Goal: Task Accomplishment & Management: Complete application form

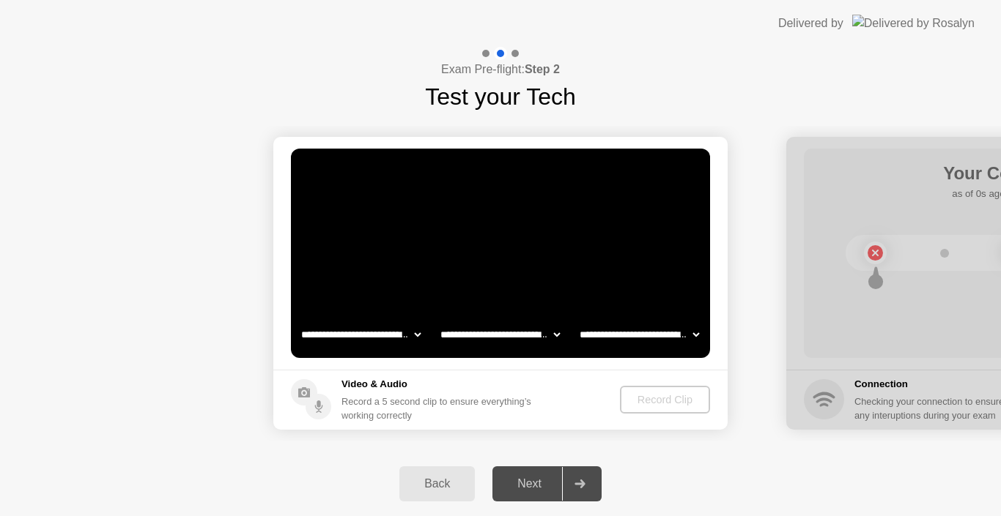
select select "**********"
select select "*******"
click at [549, 488] on div "Next" at bounding box center [529, 484] width 65 height 13
click at [584, 478] on div at bounding box center [579, 484] width 35 height 34
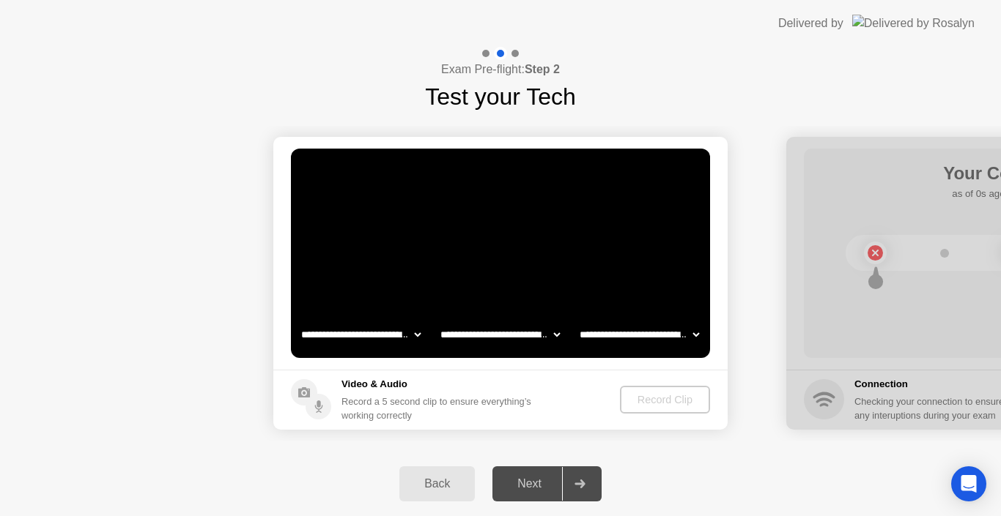
drag, startPoint x: 957, startPoint y: 317, endPoint x: 816, endPoint y: 361, distance: 148.1
click at [816, 361] on div at bounding box center [1013, 283] width 454 height 293
click at [555, 486] on div "Next" at bounding box center [529, 484] width 65 height 13
click at [581, 478] on div at bounding box center [579, 484] width 35 height 34
click at [982, 473] on div "Open Intercom Messenger" at bounding box center [968, 484] width 39 height 39
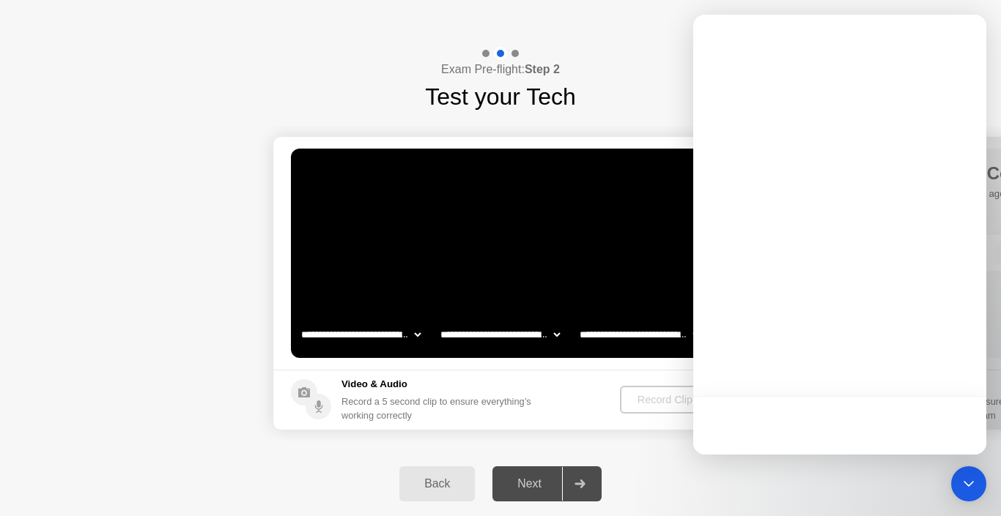
click at [857, 486] on div "Back Next" at bounding box center [500, 484] width 1001 height 64
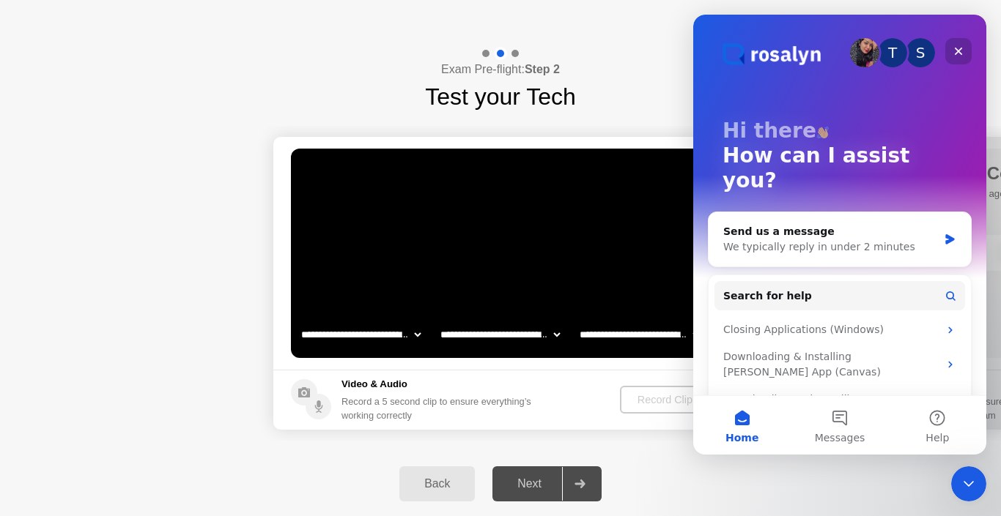
click at [948, 55] on div "Close" at bounding box center [958, 51] width 26 height 26
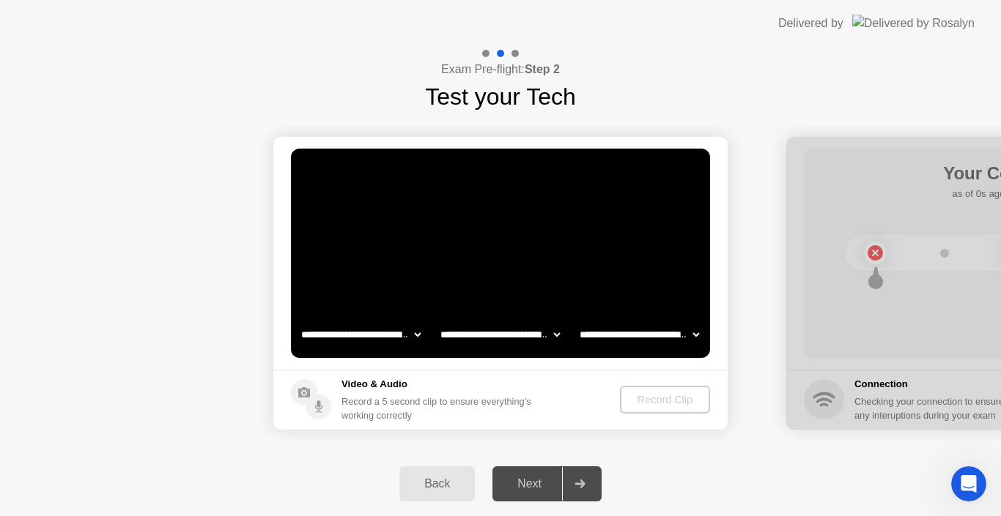
click at [579, 491] on div at bounding box center [579, 484] width 35 height 34
click at [423, 486] on div "Back" at bounding box center [437, 484] width 67 height 13
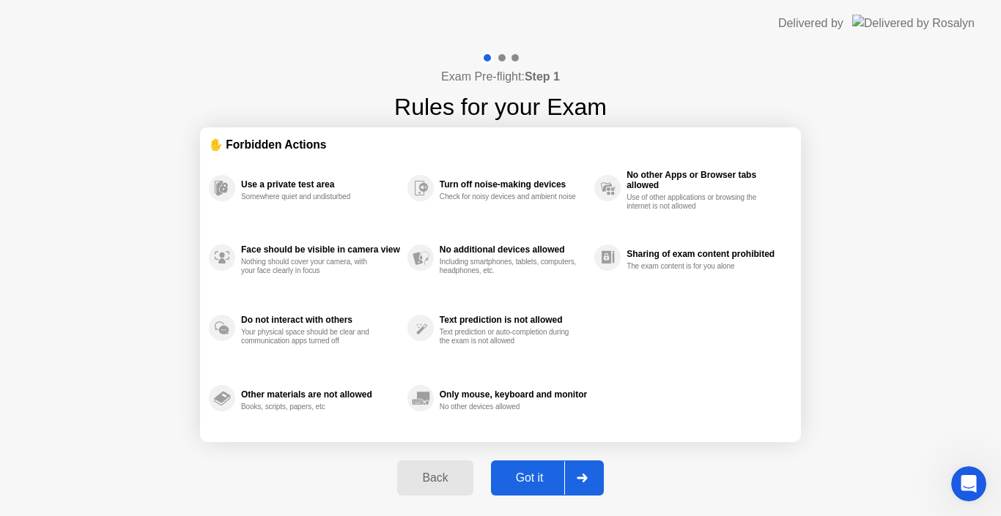
click at [582, 485] on div at bounding box center [581, 478] width 35 height 34
select select "**********"
select select "*******"
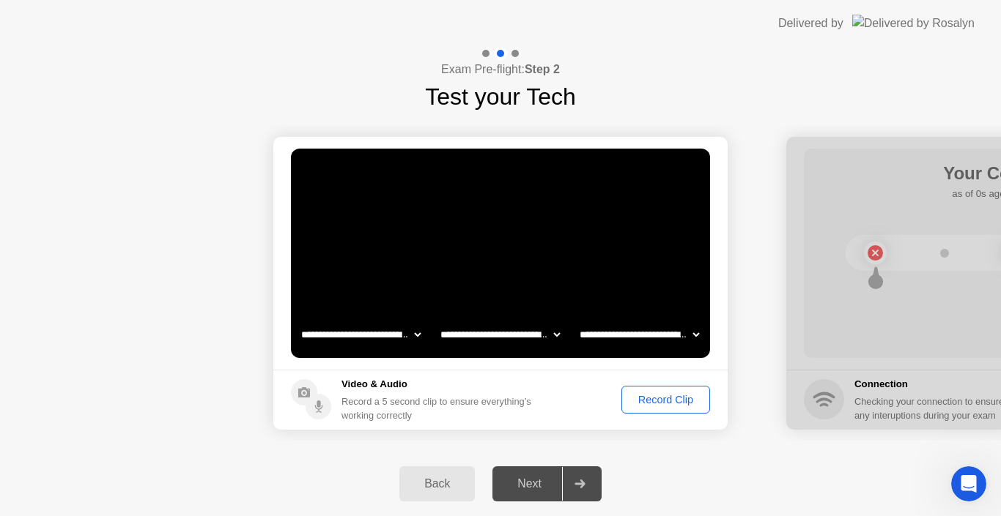
click at [661, 398] on div "Record Clip" at bounding box center [665, 400] width 78 height 12
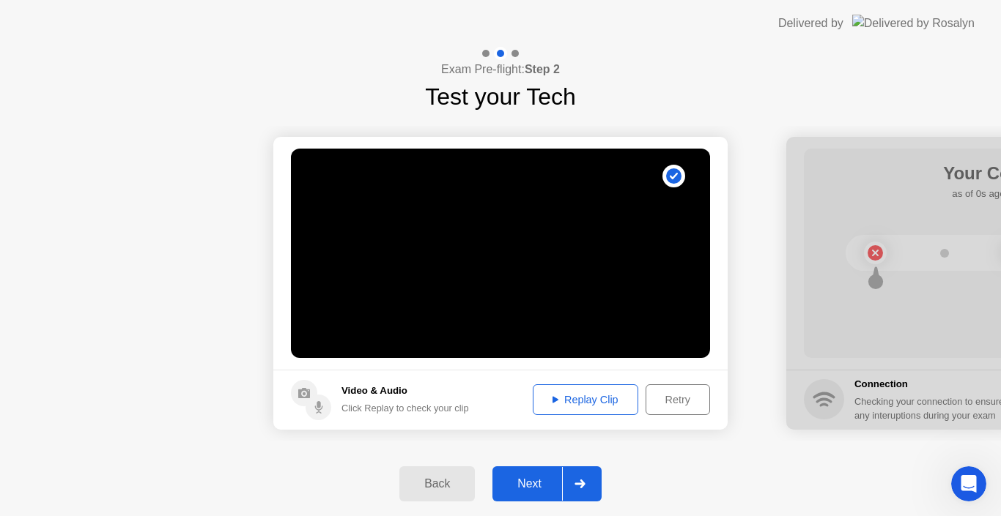
click at [532, 475] on button "Next" at bounding box center [546, 484] width 109 height 35
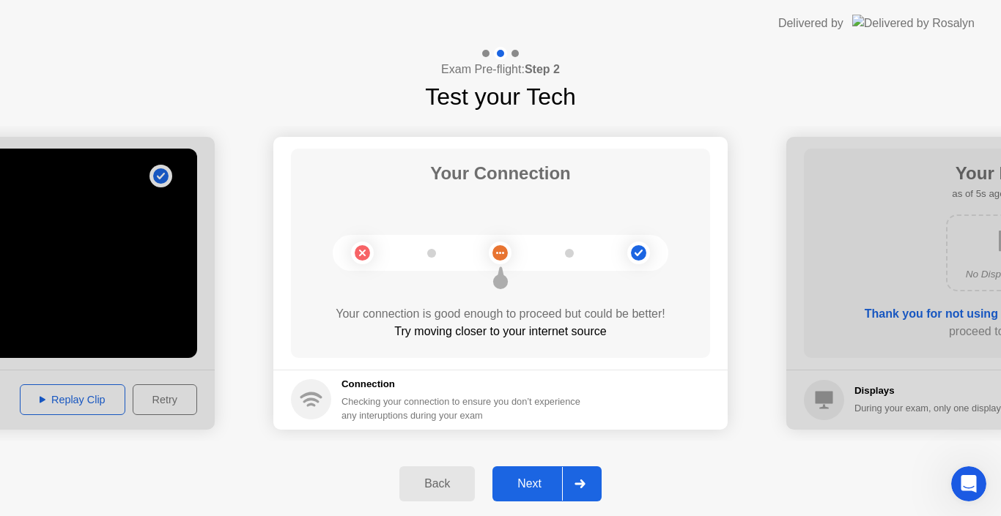
click at [544, 483] on div "Next" at bounding box center [529, 484] width 65 height 13
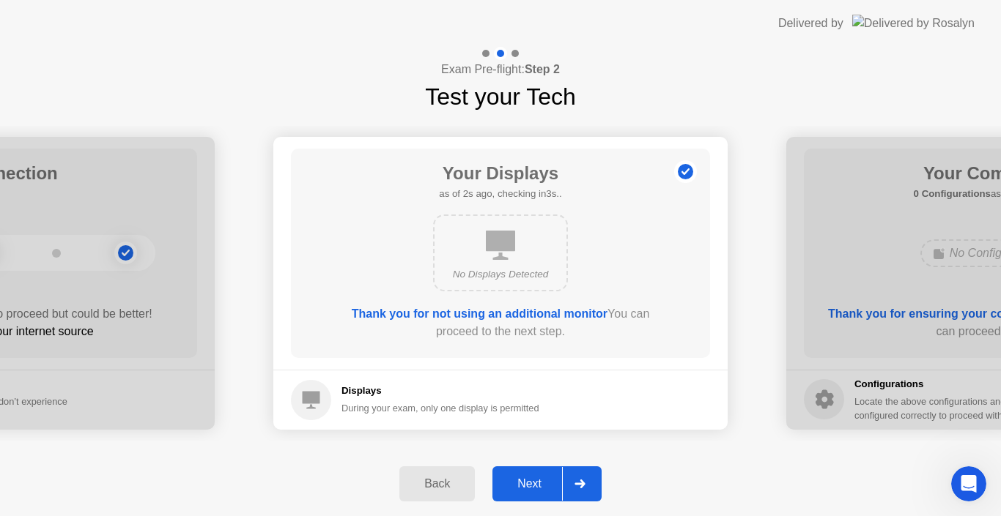
click at [544, 483] on div "Next" at bounding box center [529, 484] width 65 height 13
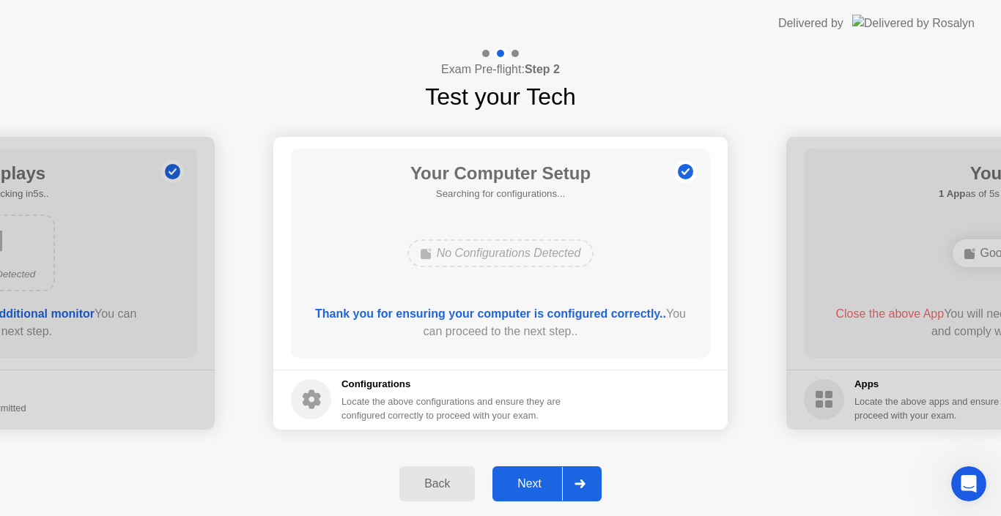
click at [544, 483] on div "Next" at bounding box center [529, 484] width 65 height 13
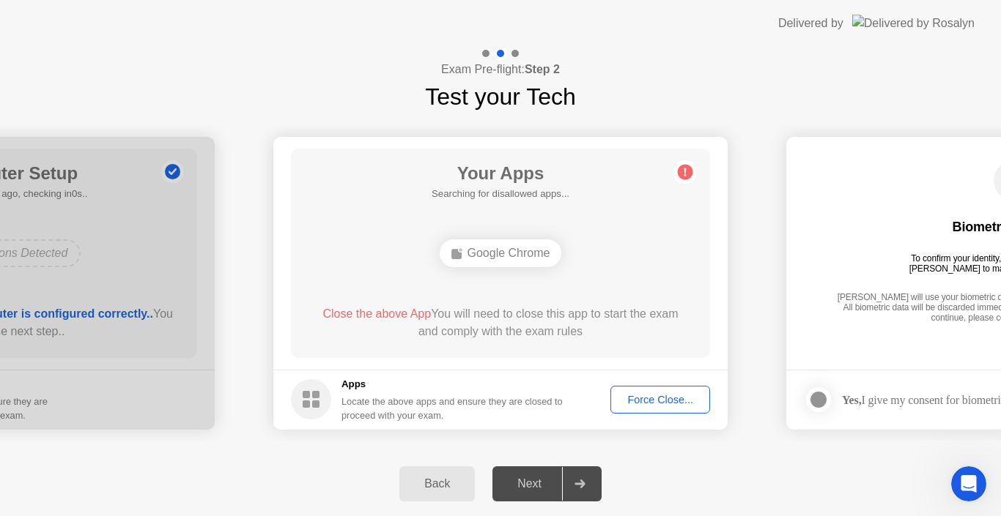
click at [650, 401] on div "Force Close..." at bounding box center [659, 400] width 89 height 12
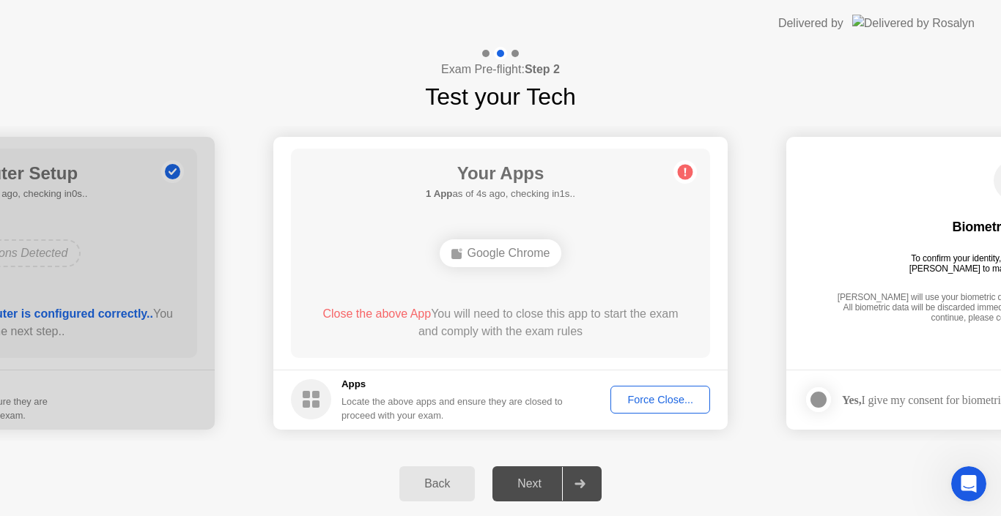
click at [650, 406] on div "Force Close..." at bounding box center [659, 400] width 89 height 12
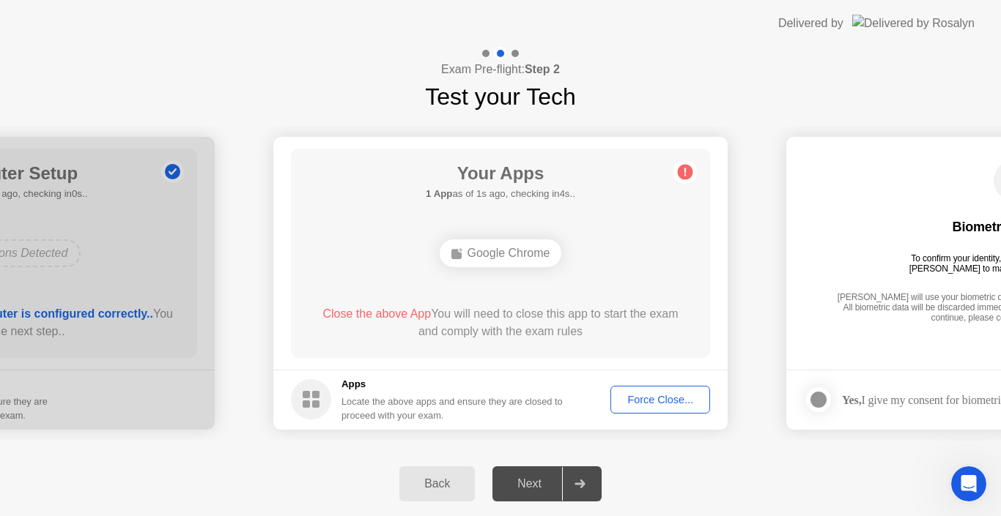
click at [427, 486] on div "Back" at bounding box center [437, 484] width 67 height 13
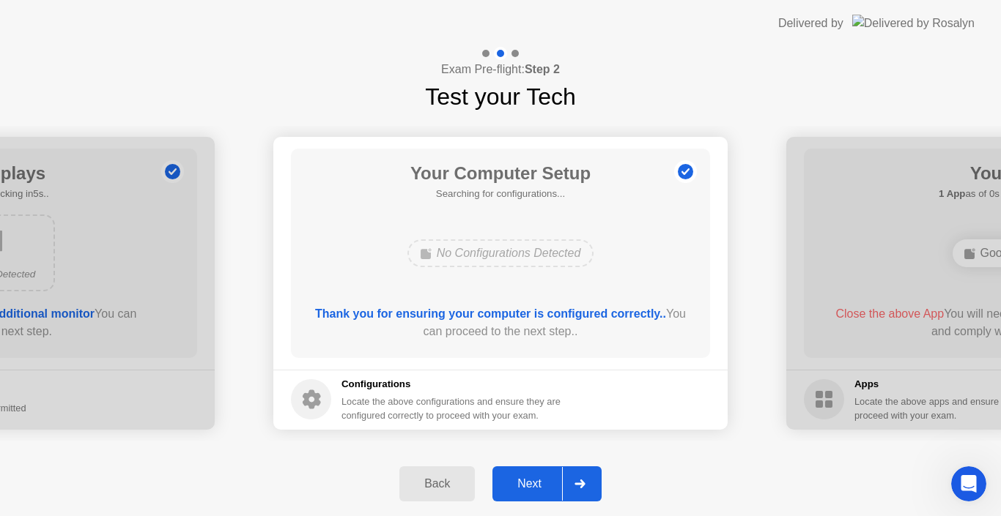
click at [527, 482] on div "Next" at bounding box center [529, 484] width 65 height 13
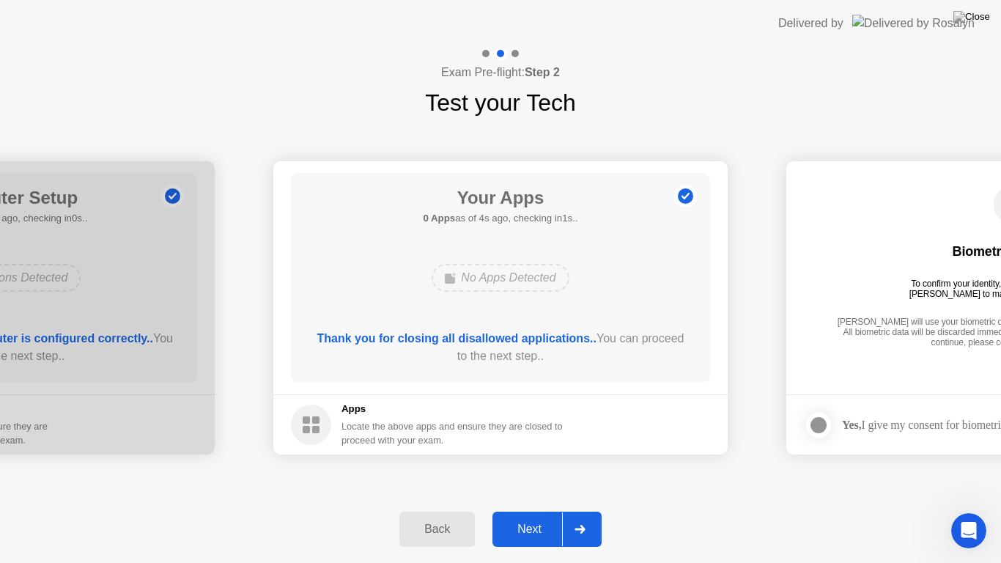
click at [547, 516] on button "Next" at bounding box center [546, 528] width 109 height 35
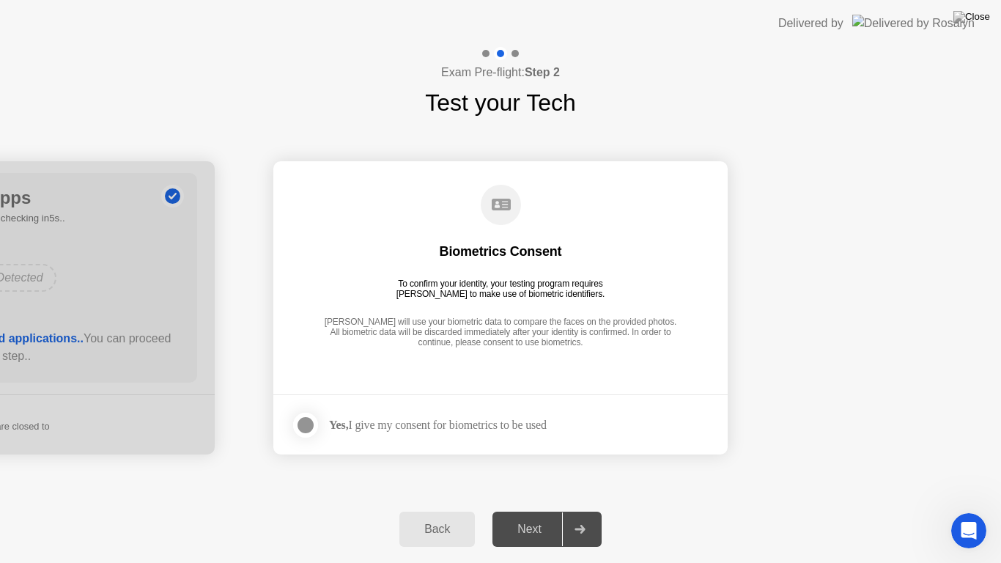
click at [305, 420] on div at bounding box center [306, 425] width 18 height 18
click at [532, 516] on div "Next" at bounding box center [529, 528] width 65 height 13
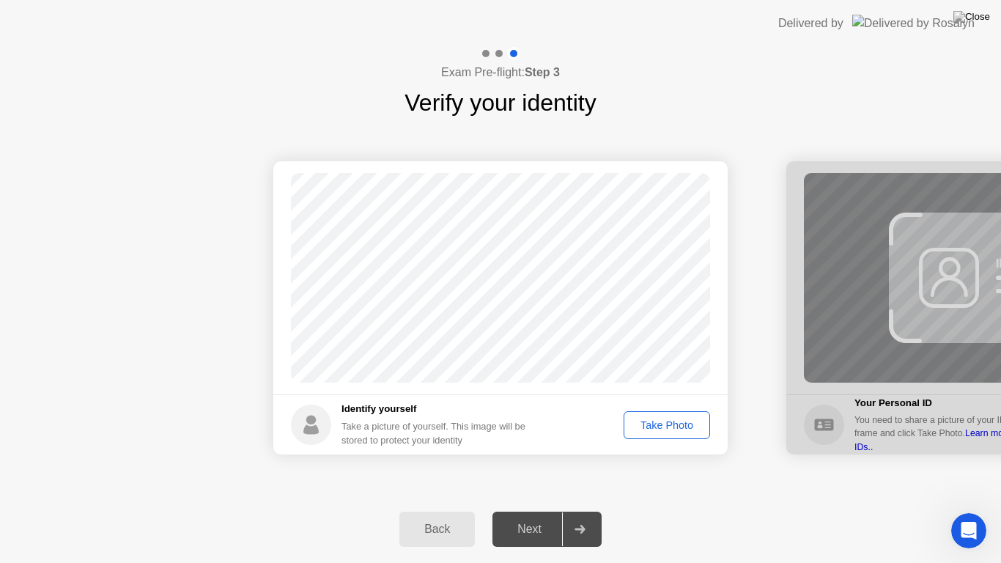
click at [669, 423] on div "Take Photo" at bounding box center [667, 425] width 76 height 12
click at [549, 516] on div "Next" at bounding box center [529, 528] width 65 height 13
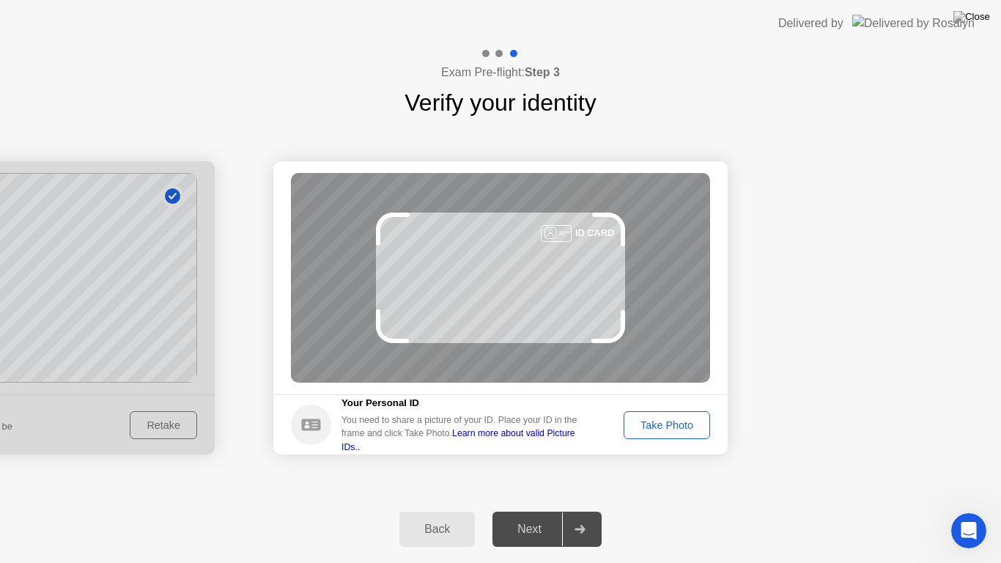
click at [653, 419] on div "Take Photo" at bounding box center [667, 425] width 76 height 12
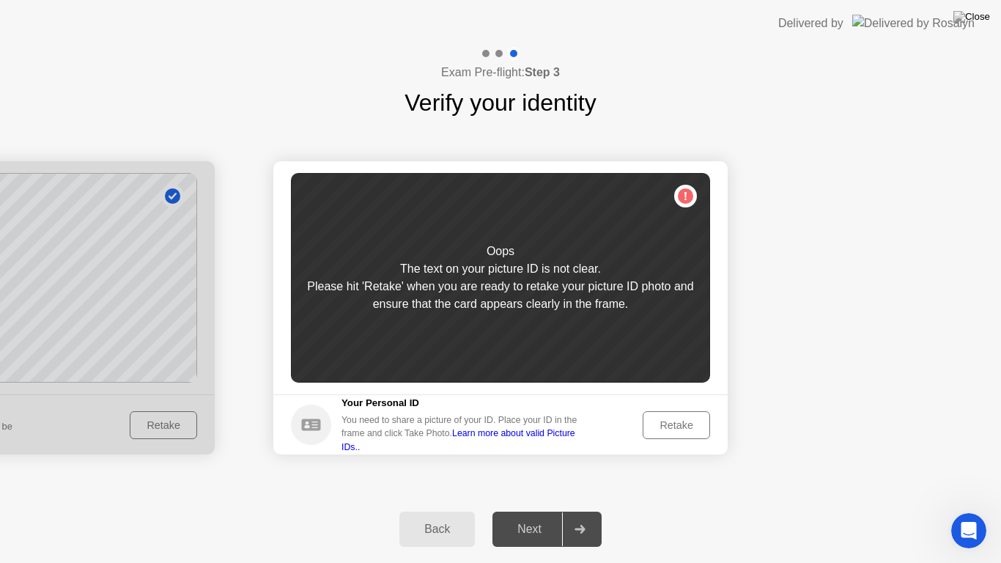
click at [681, 422] on div "Retake" at bounding box center [676, 425] width 57 height 12
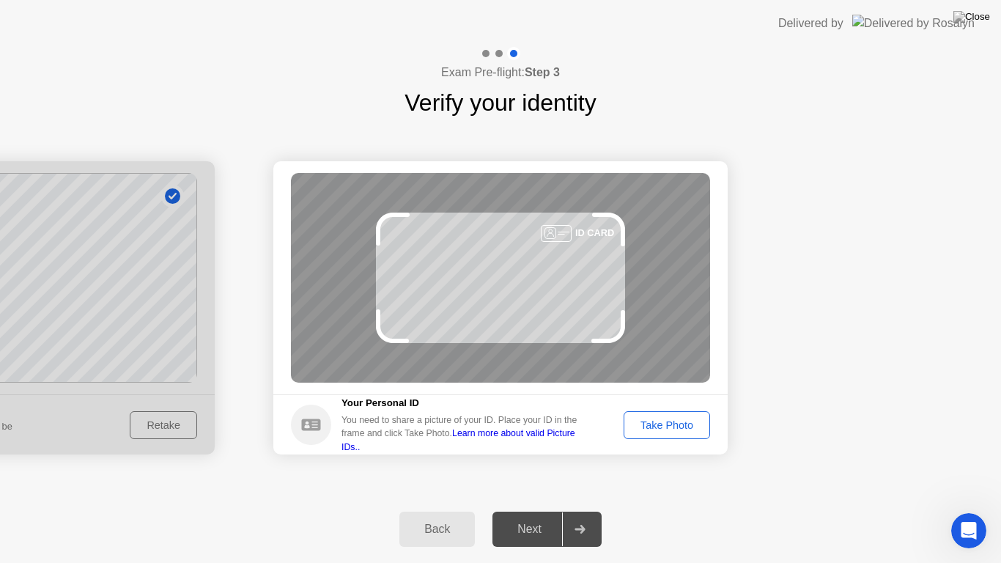
click at [666, 425] on div "Take Photo" at bounding box center [667, 425] width 76 height 12
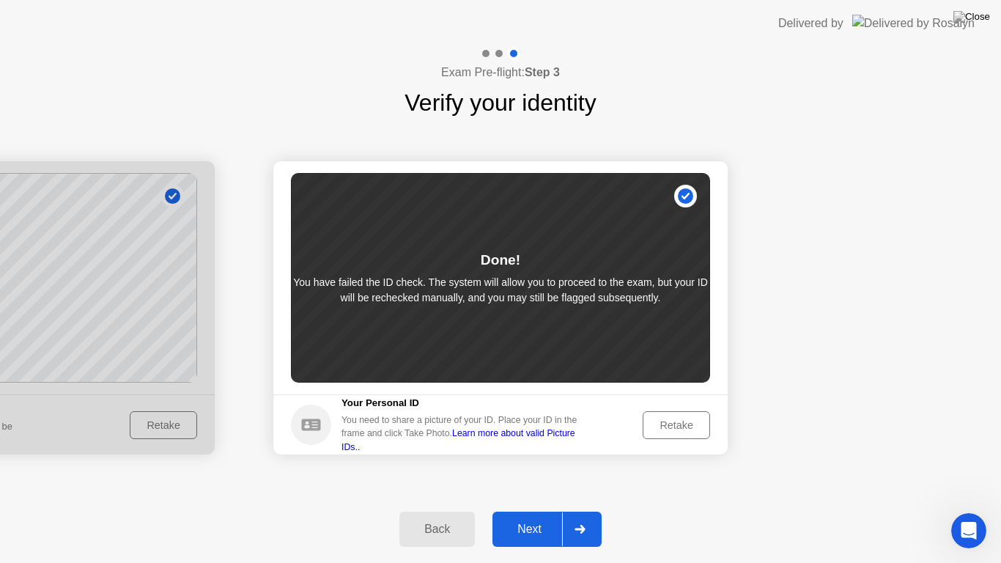
click at [538, 516] on div "Next" at bounding box center [529, 528] width 65 height 13
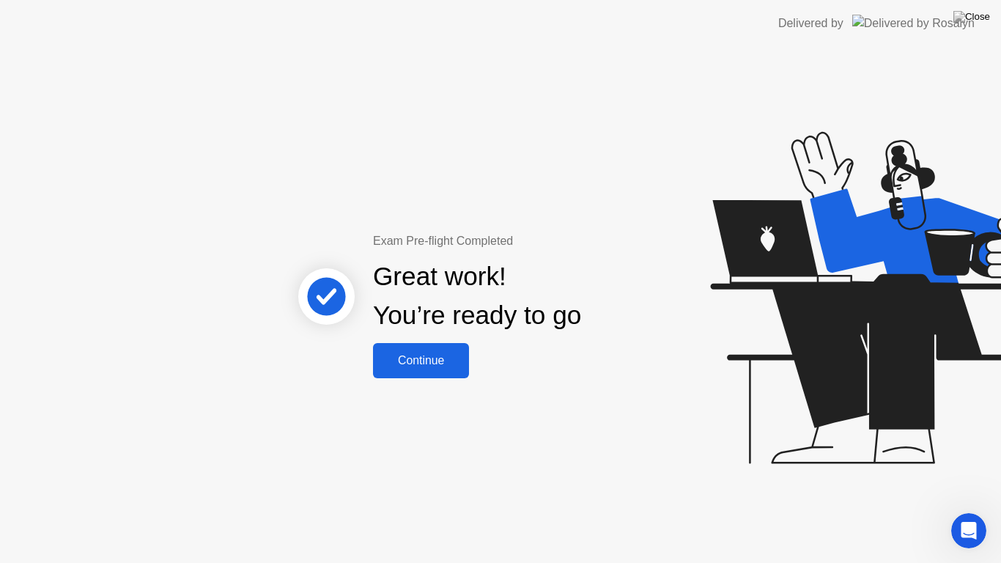
click at [432, 365] on div "Continue" at bounding box center [420, 360] width 87 height 13
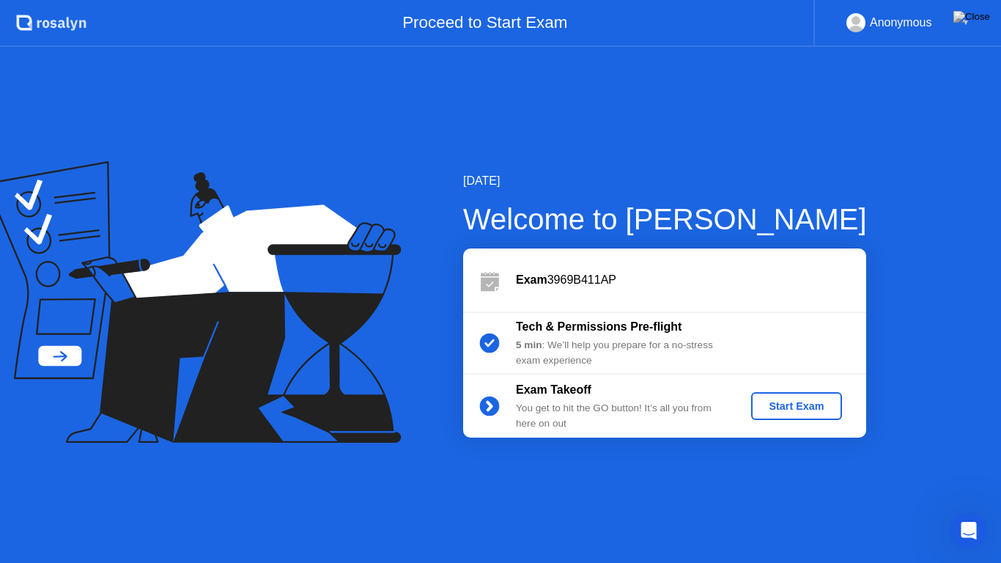
click at [801, 404] on div "Start Exam" at bounding box center [796, 406] width 78 height 12
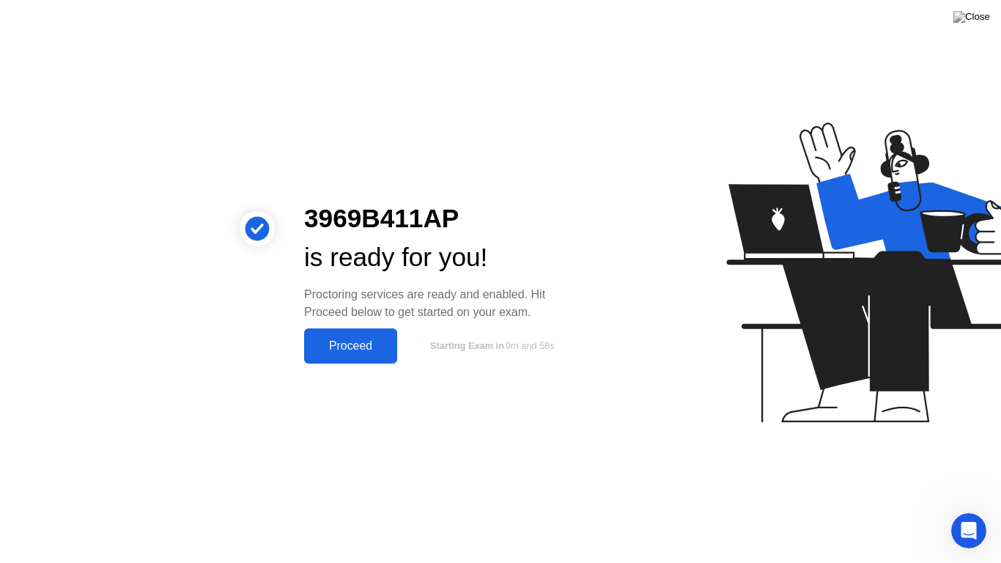
click at [354, 346] on div "Proceed" at bounding box center [350, 345] width 84 height 13
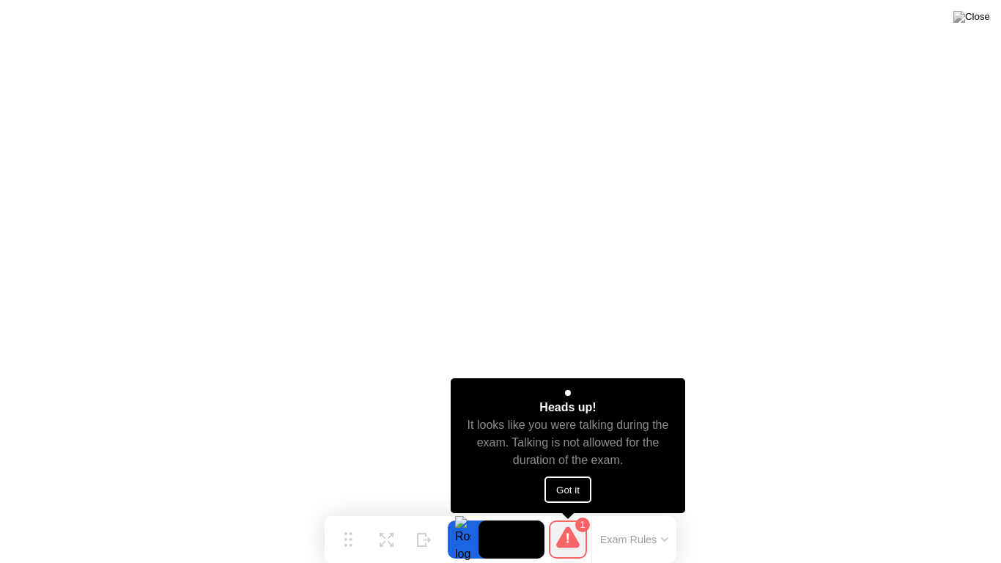
click at [564, 483] on button "Got it" at bounding box center [567, 489] width 47 height 26
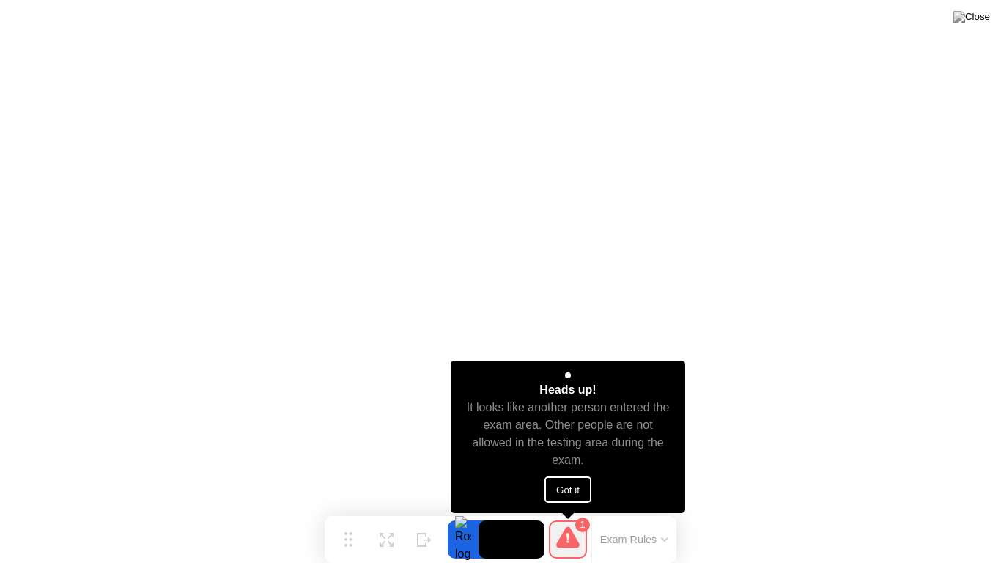
click at [573, 481] on button "Got it" at bounding box center [567, 489] width 47 height 26
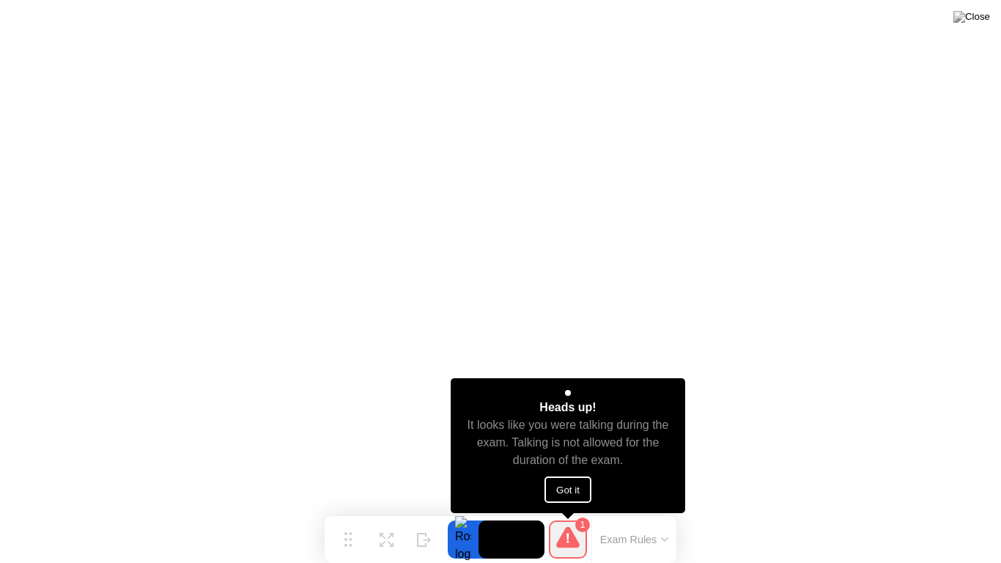
click at [561, 482] on button "Got it" at bounding box center [567, 489] width 47 height 26
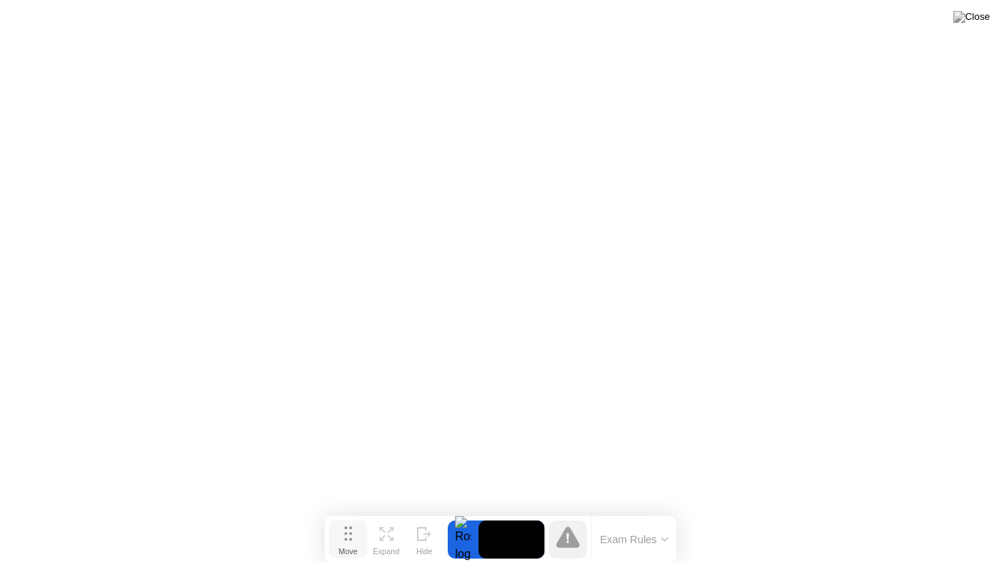
click at [352, 516] on div "Move" at bounding box center [347, 550] width 19 height 9
